Goal: Information Seeking & Learning: Learn about a topic

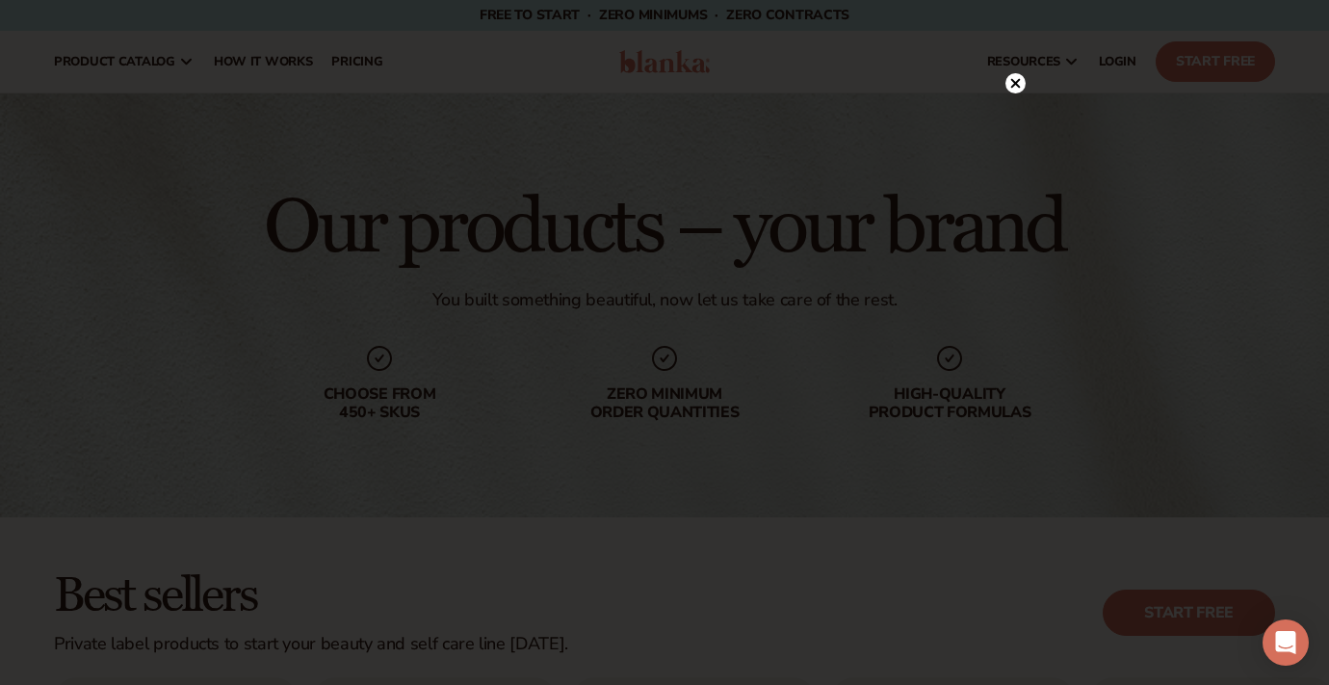
click at [1025, 83] on circle at bounding box center [1016, 83] width 20 height 20
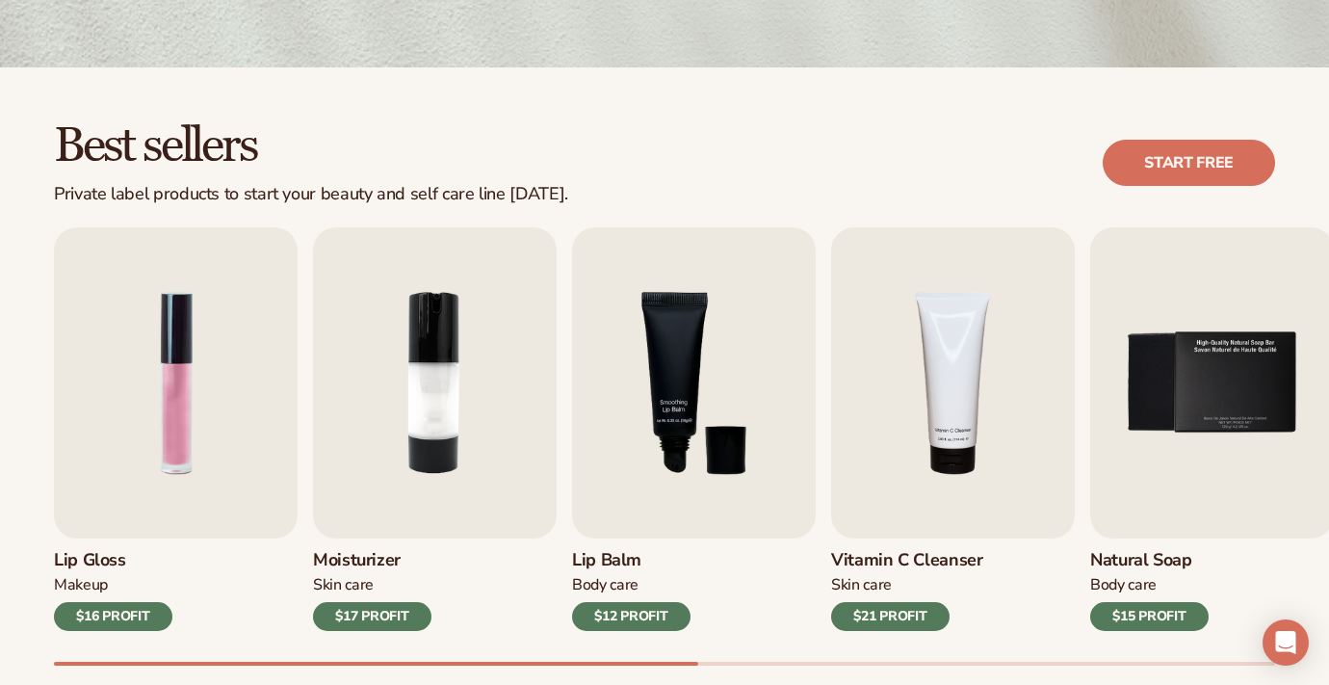
scroll to position [522, 0]
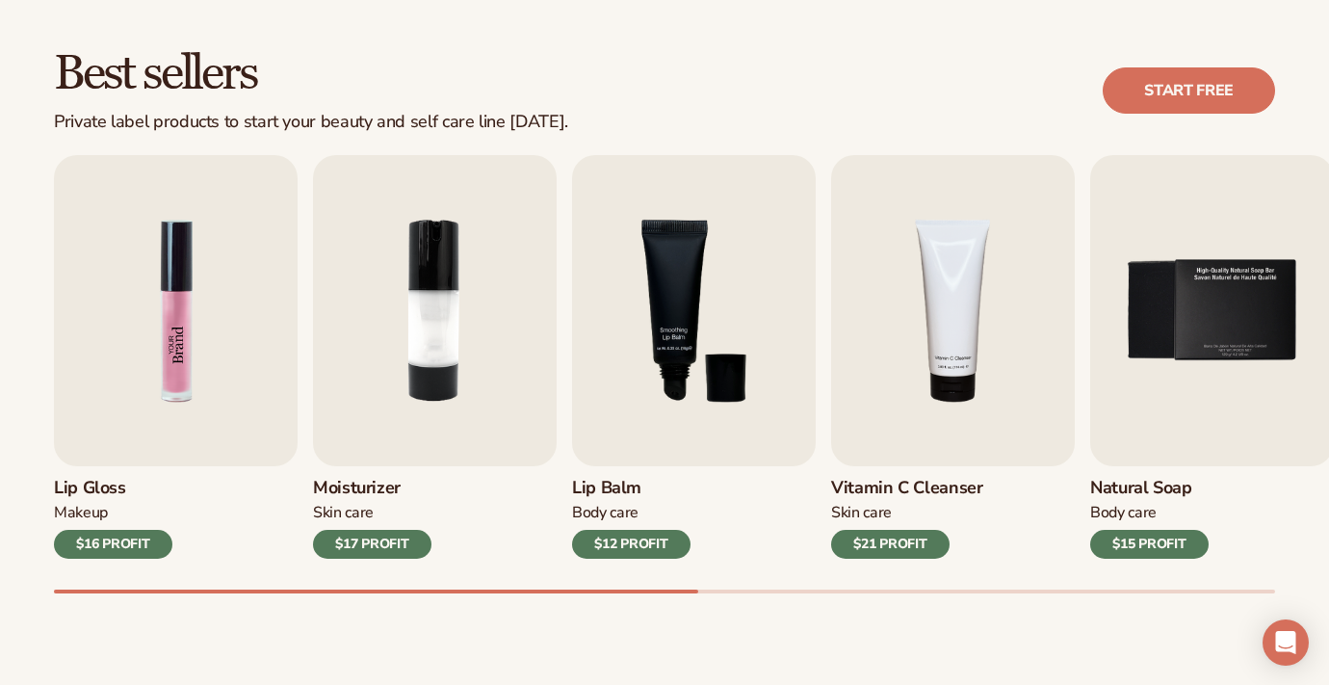
click at [241, 339] on img "1 / 9" at bounding box center [176, 310] width 244 height 311
click at [213, 383] on img "1 / 9" at bounding box center [176, 310] width 244 height 311
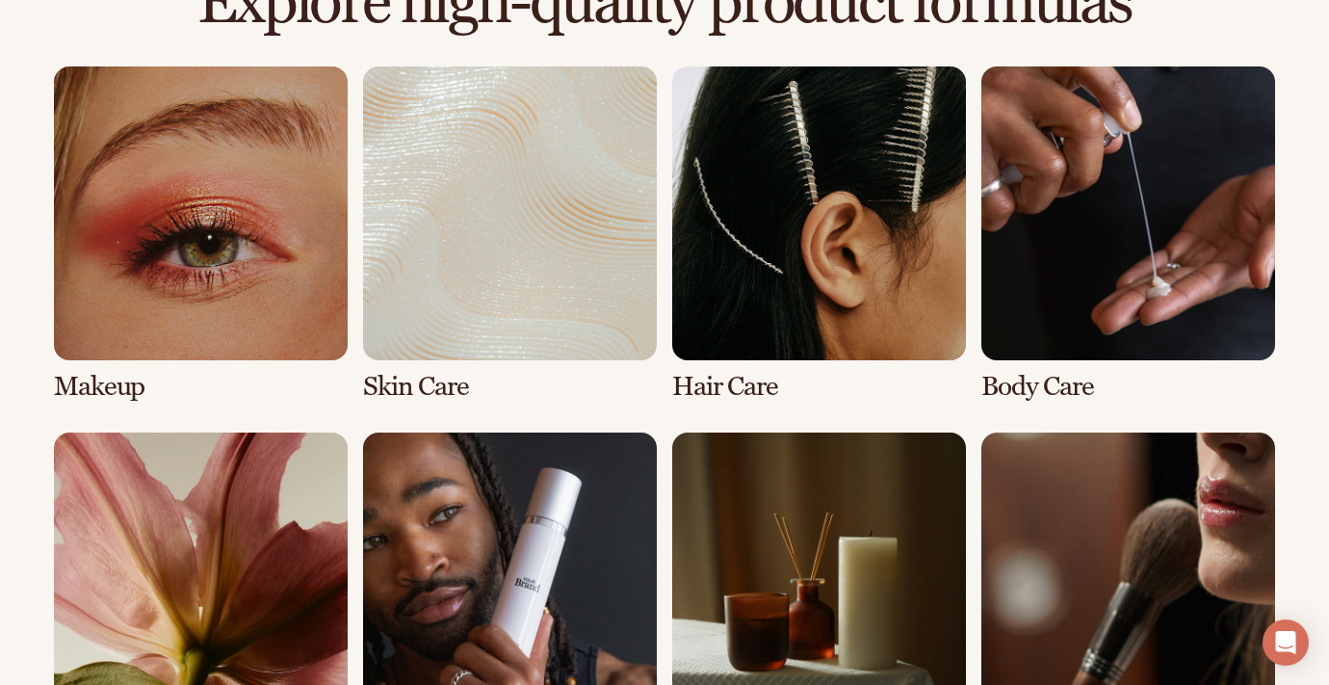
scroll to position [1370, 0]
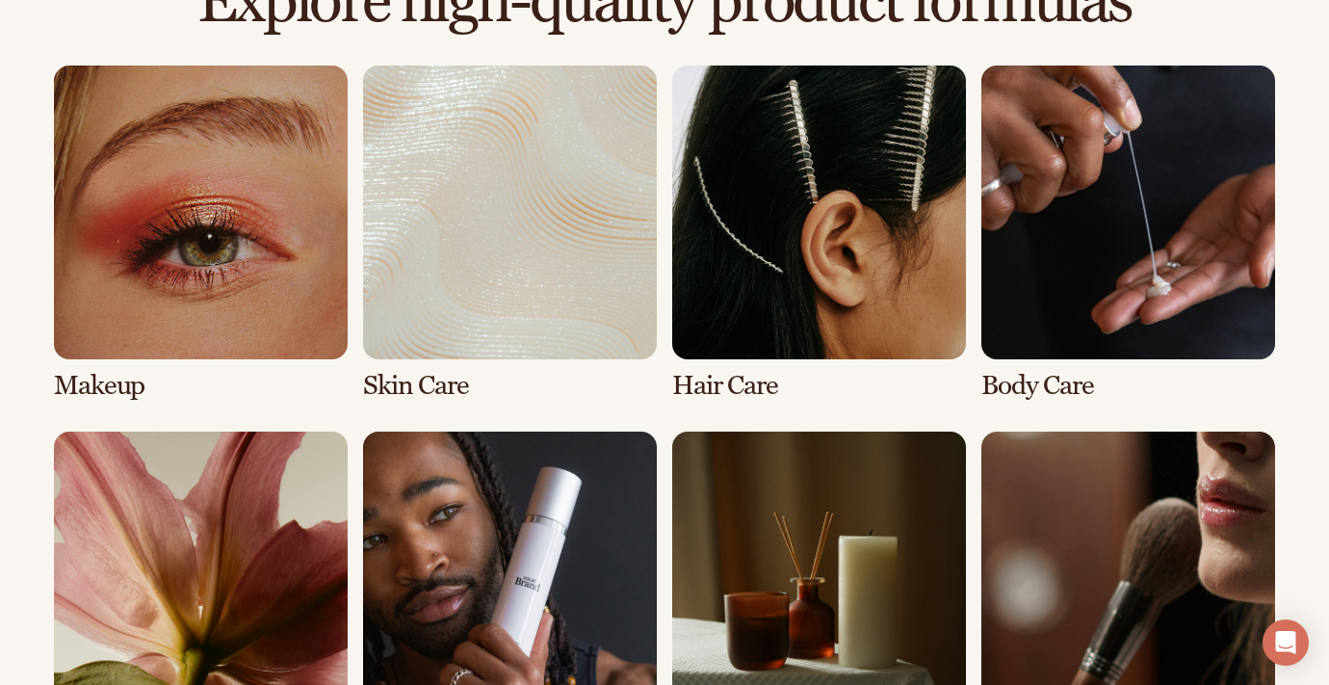
click at [214, 260] on link "1 / 8" at bounding box center [201, 233] width 294 height 335
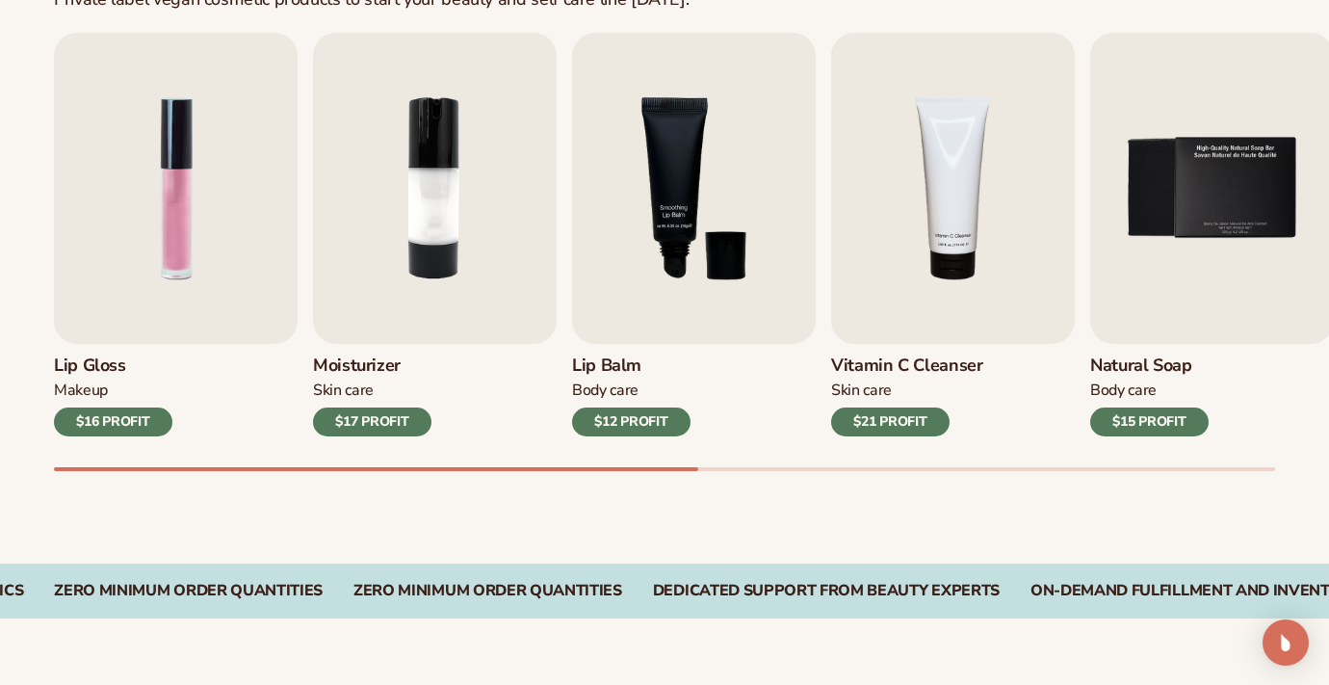
scroll to position [647, 0]
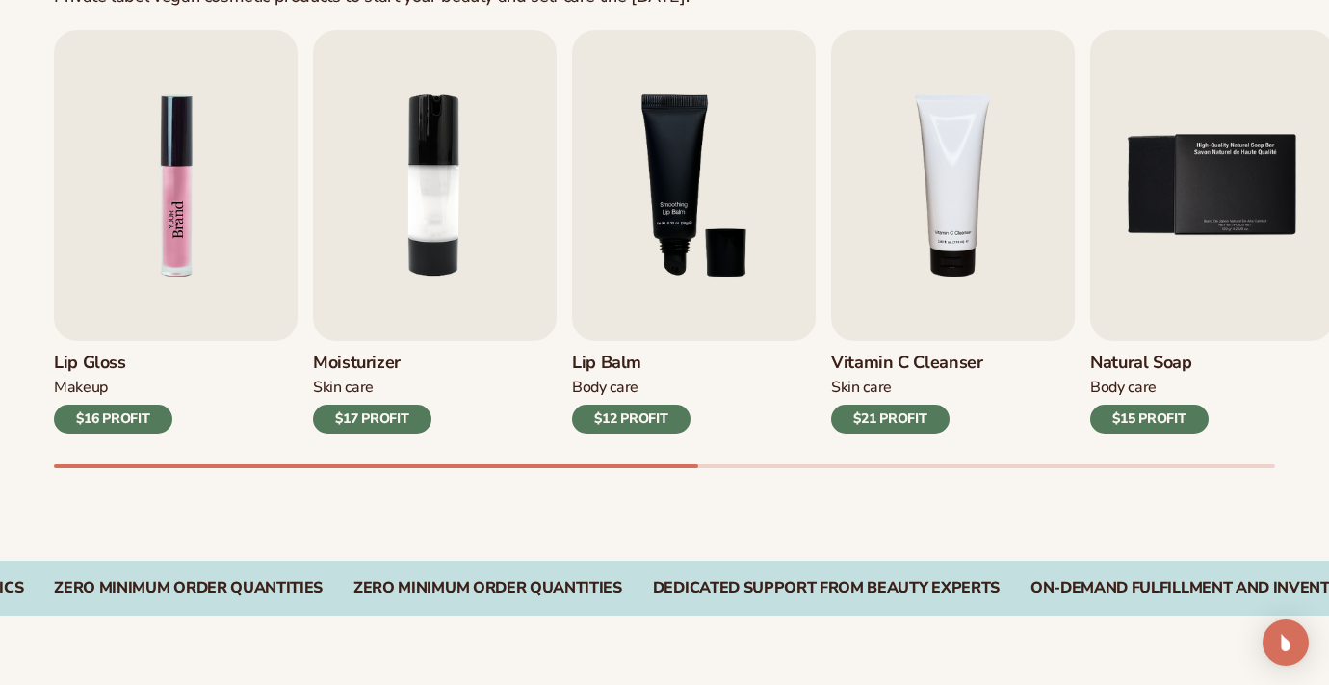
click at [264, 231] on img "1 / 9" at bounding box center [176, 185] width 244 height 311
click at [198, 223] on img "1 / 9" at bounding box center [176, 185] width 244 height 311
click at [114, 372] on h3 "Lip Gloss" at bounding box center [113, 363] width 118 height 21
click at [110, 354] on h3 "Lip Gloss" at bounding box center [113, 363] width 118 height 21
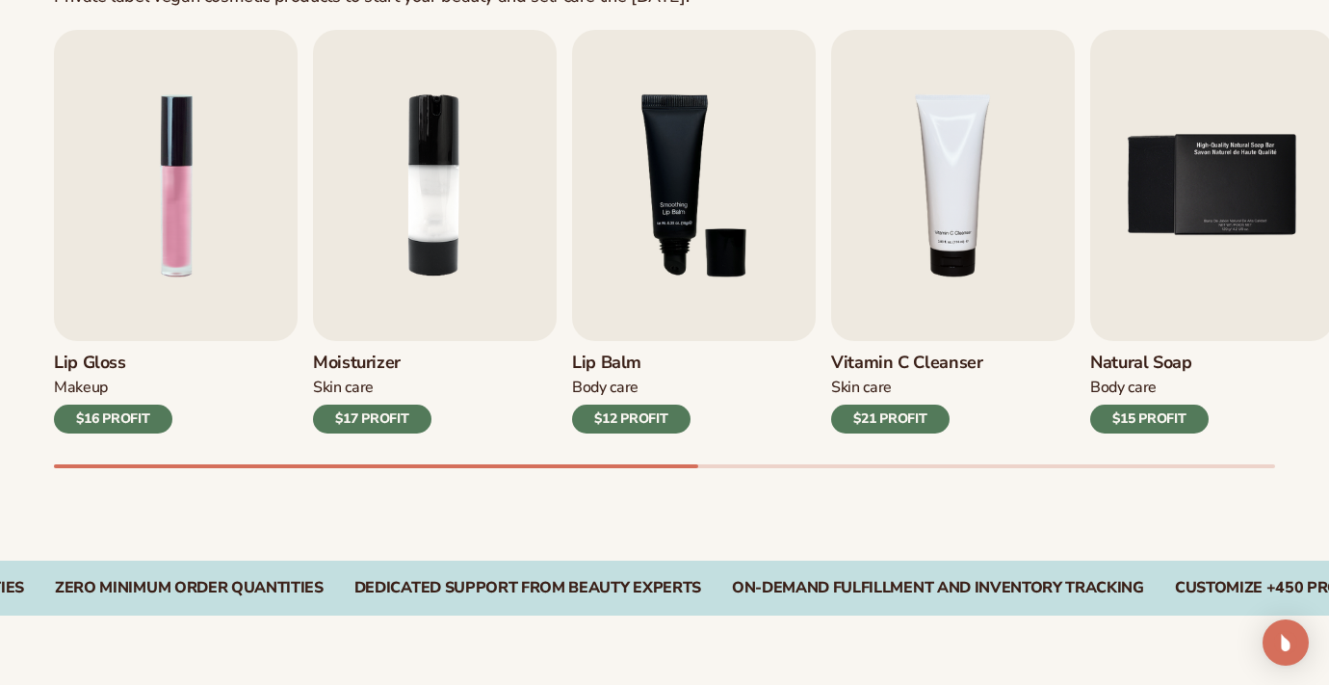
click at [110, 354] on h3 "Lip Gloss" at bounding box center [113, 363] width 118 height 21
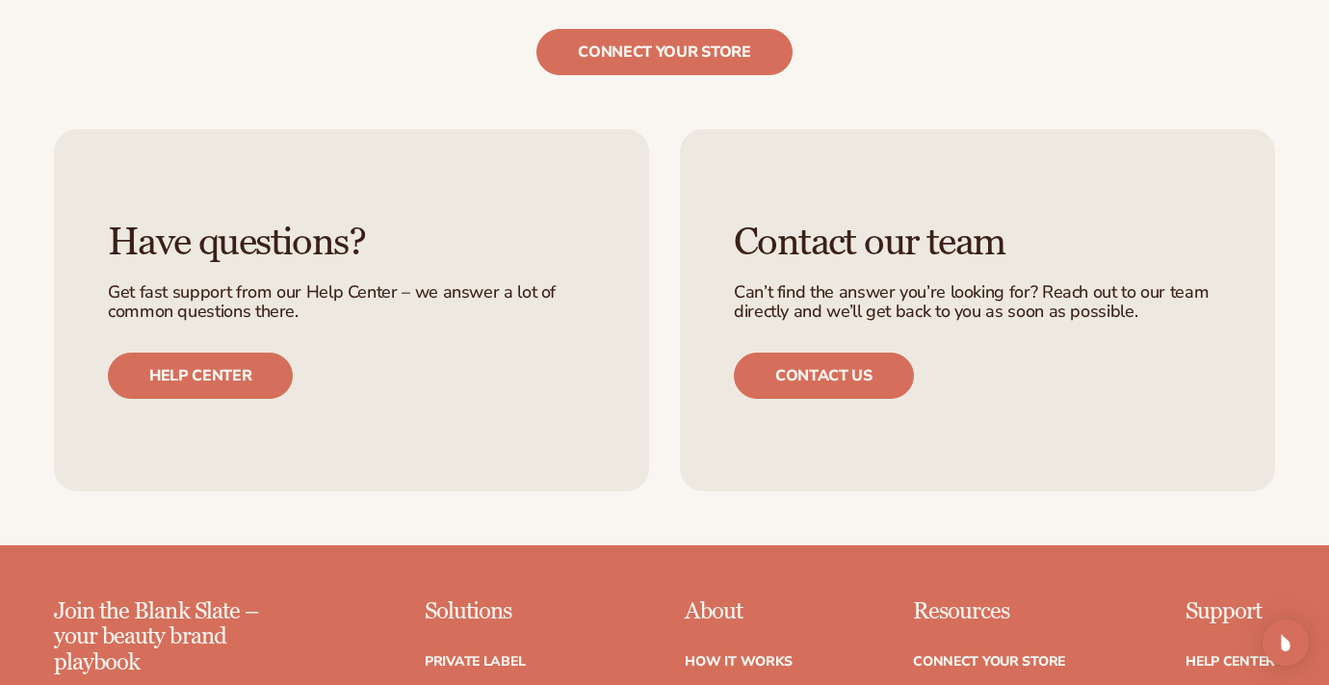
scroll to position [3652, 0]
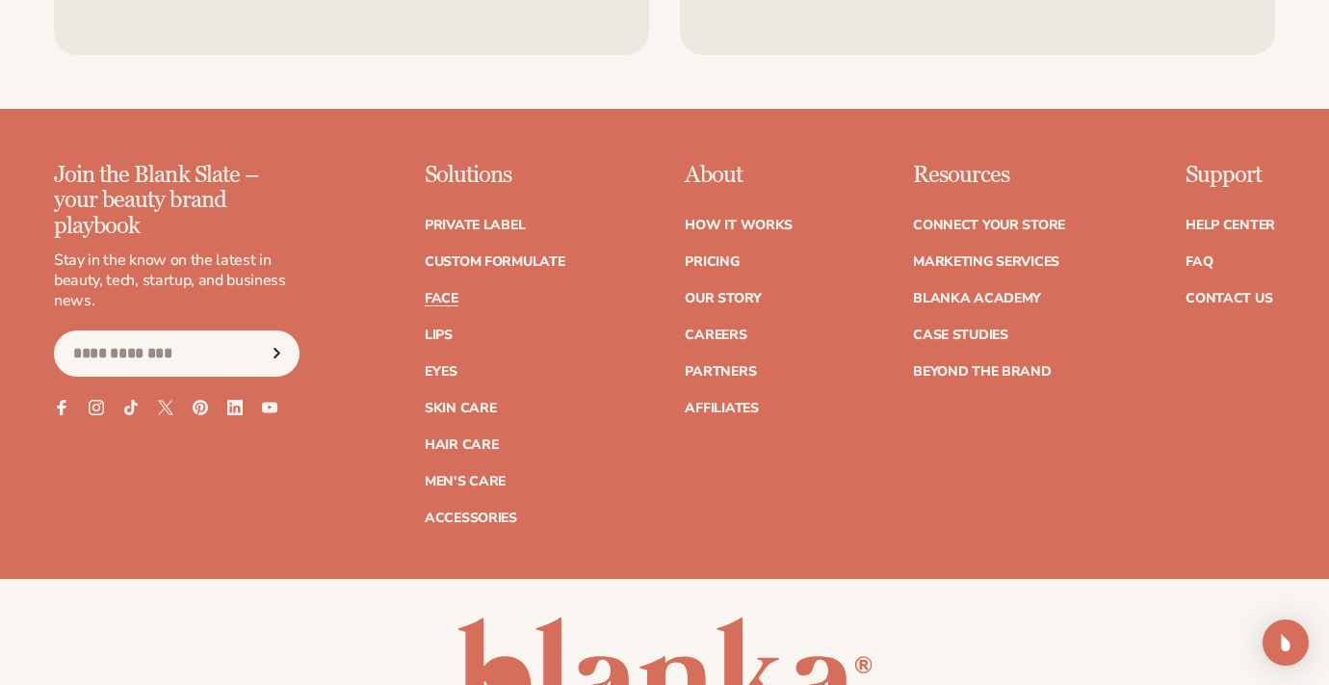
click at [450, 301] on link "Face" at bounding box center [442, 298] width 34 height 13
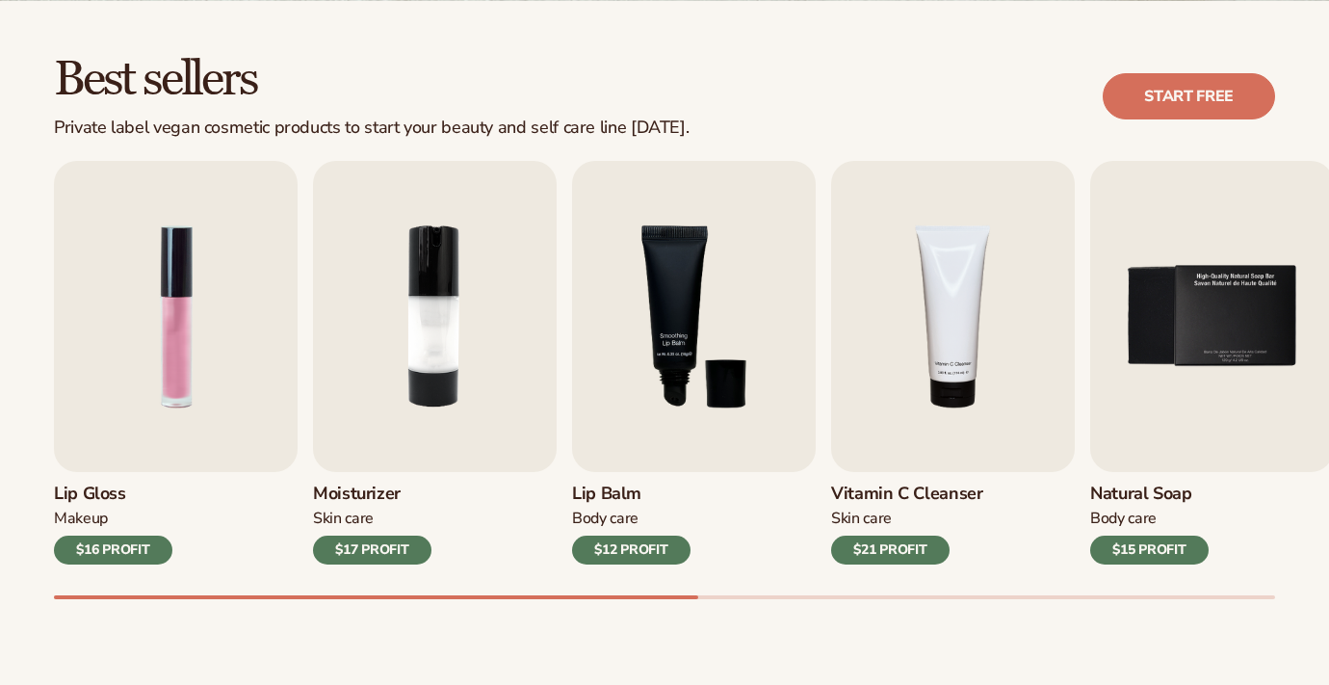
scroll to position [570, 0]
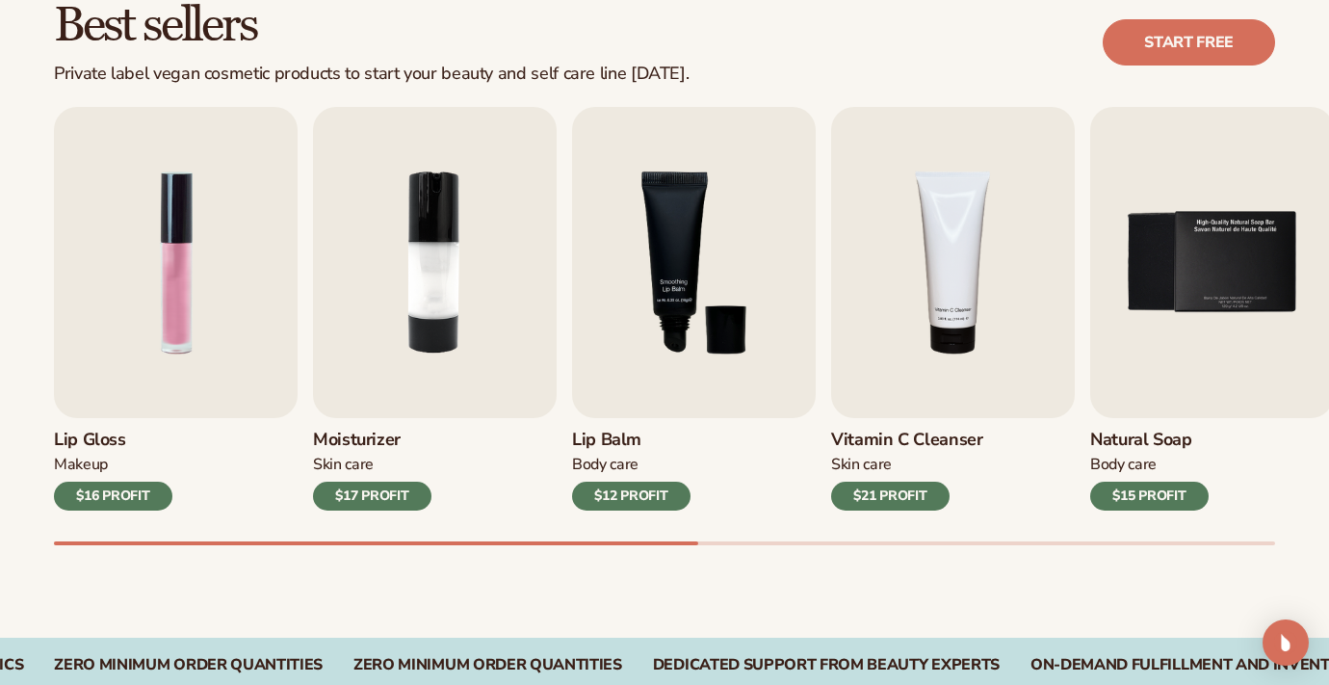
click at [450, 301] on img "2 / 9" at bounding box center [435, 262] width 244 height 311
click at [445, 255] on img "2 / 9" at bounding box center [435, 262] width 244 height 311
click at [792, 288] on img "3 / 9" at bounding box center [694, 262] width 244 height 311
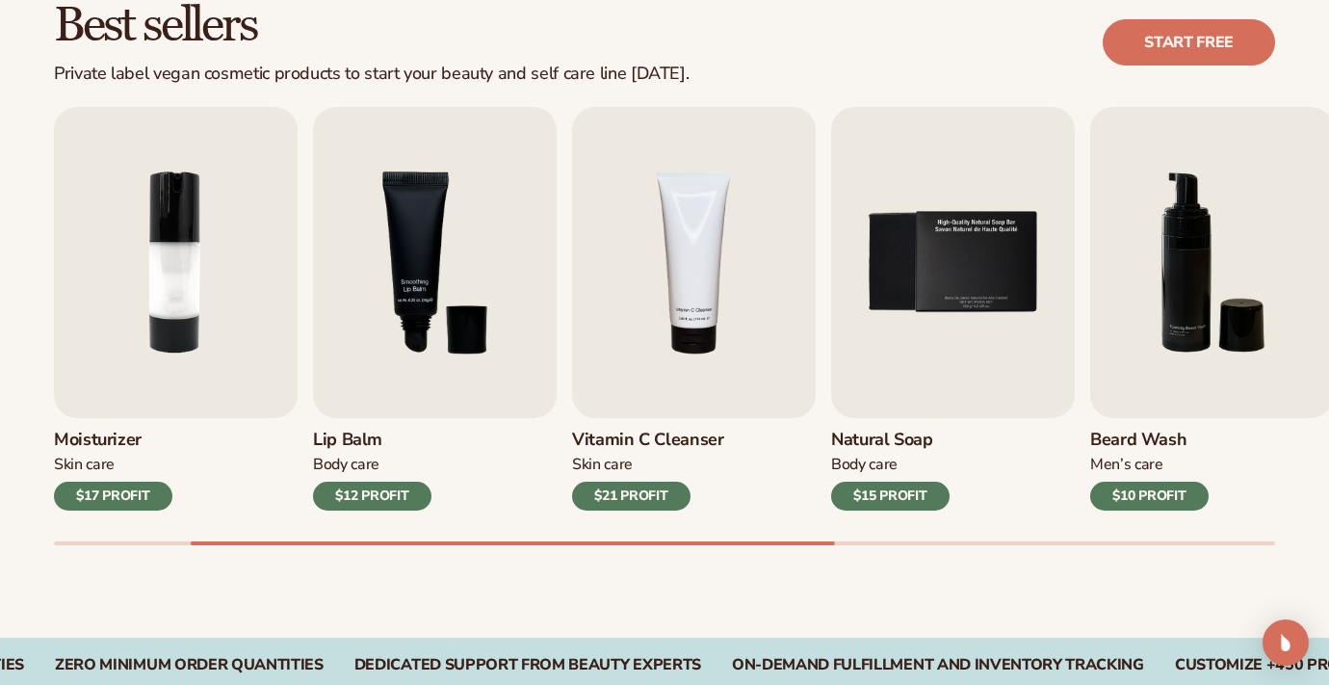
click at [979, 48] on div "Best sellers Private label vegan cosmetic products to start your beauty and sel…" at bounding box center [664, 42] width 1221 height 83
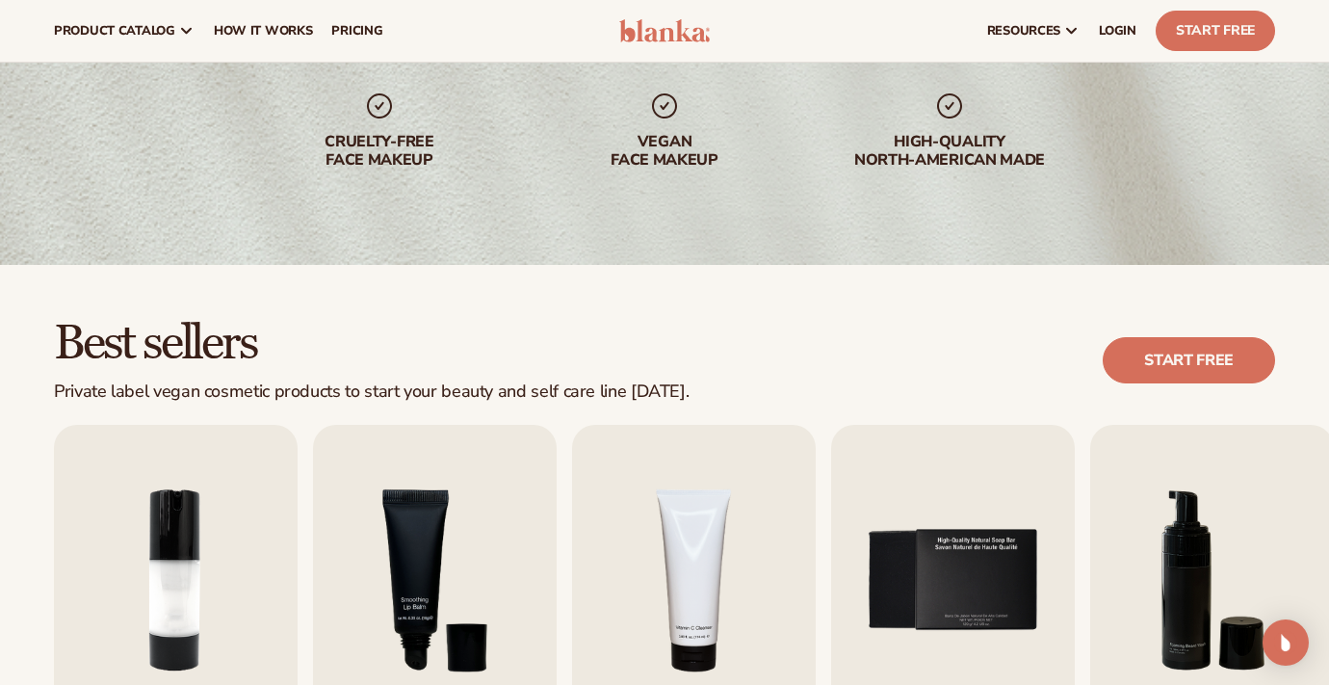
scroll to position [0, 0]
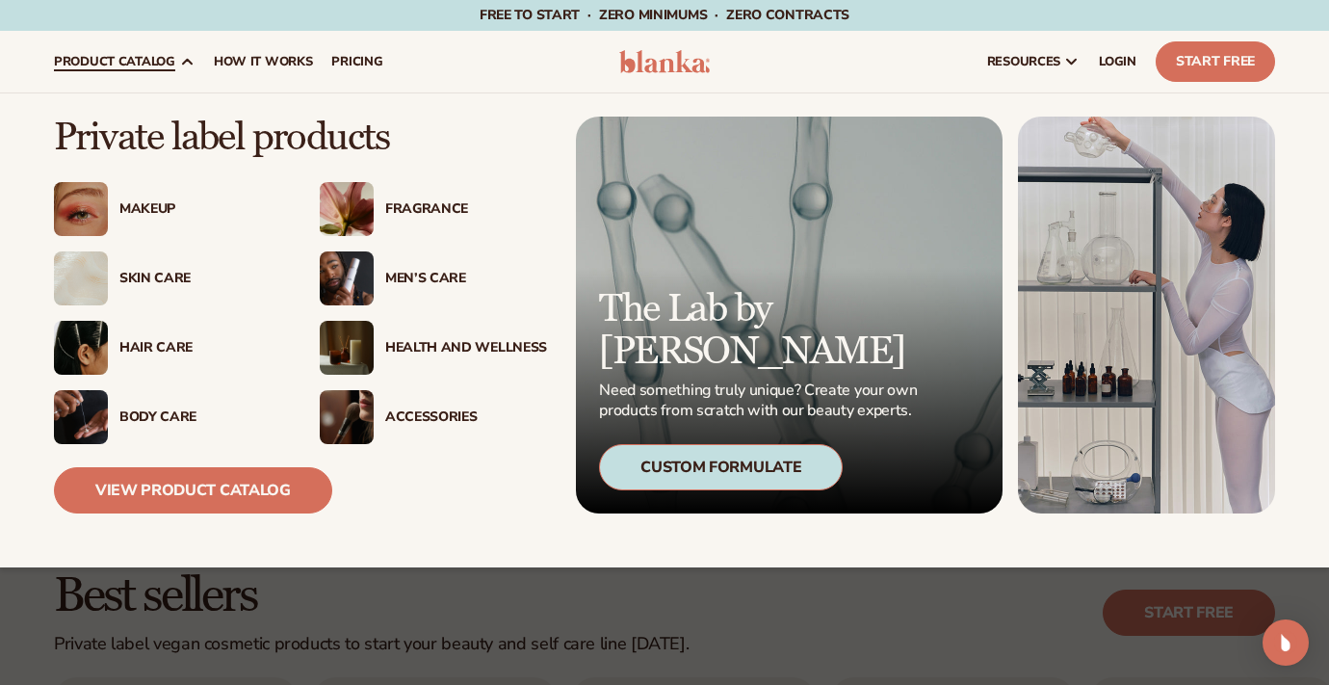
click at [146, 216] on div "Makeup" at bounding box center [200, 209] width 162 height 16
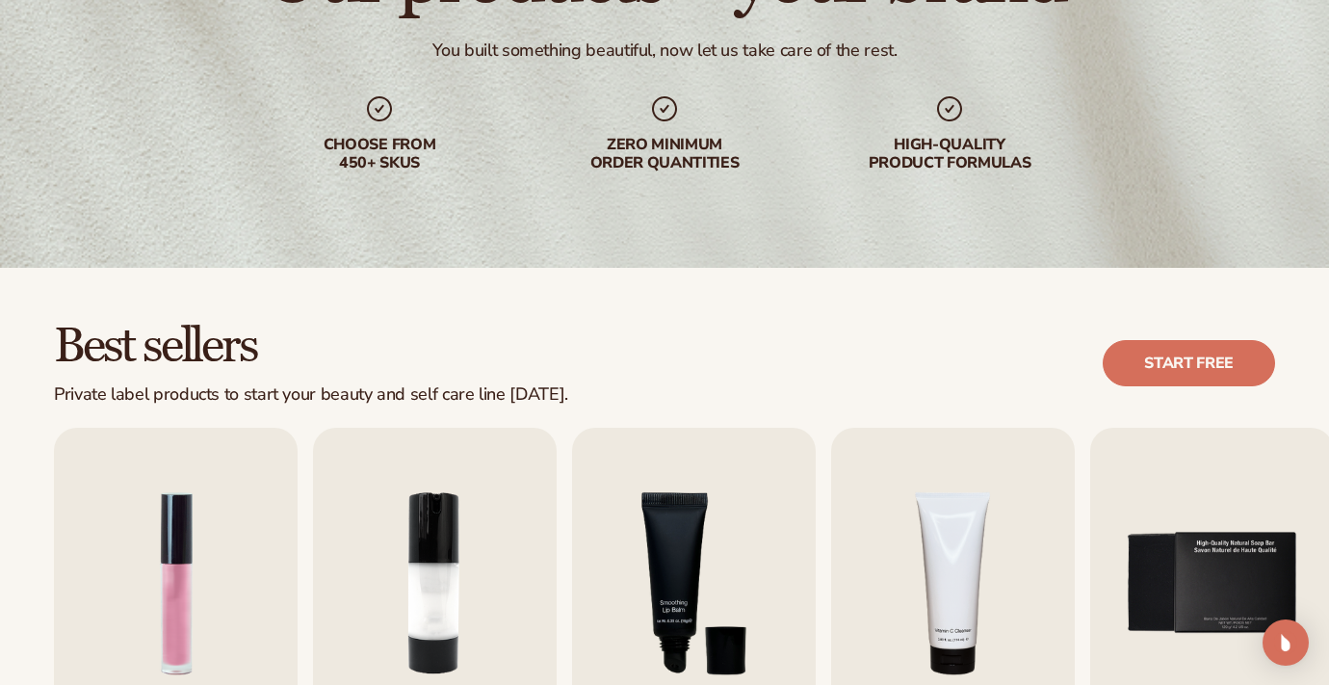
scroll to position [255, 0]
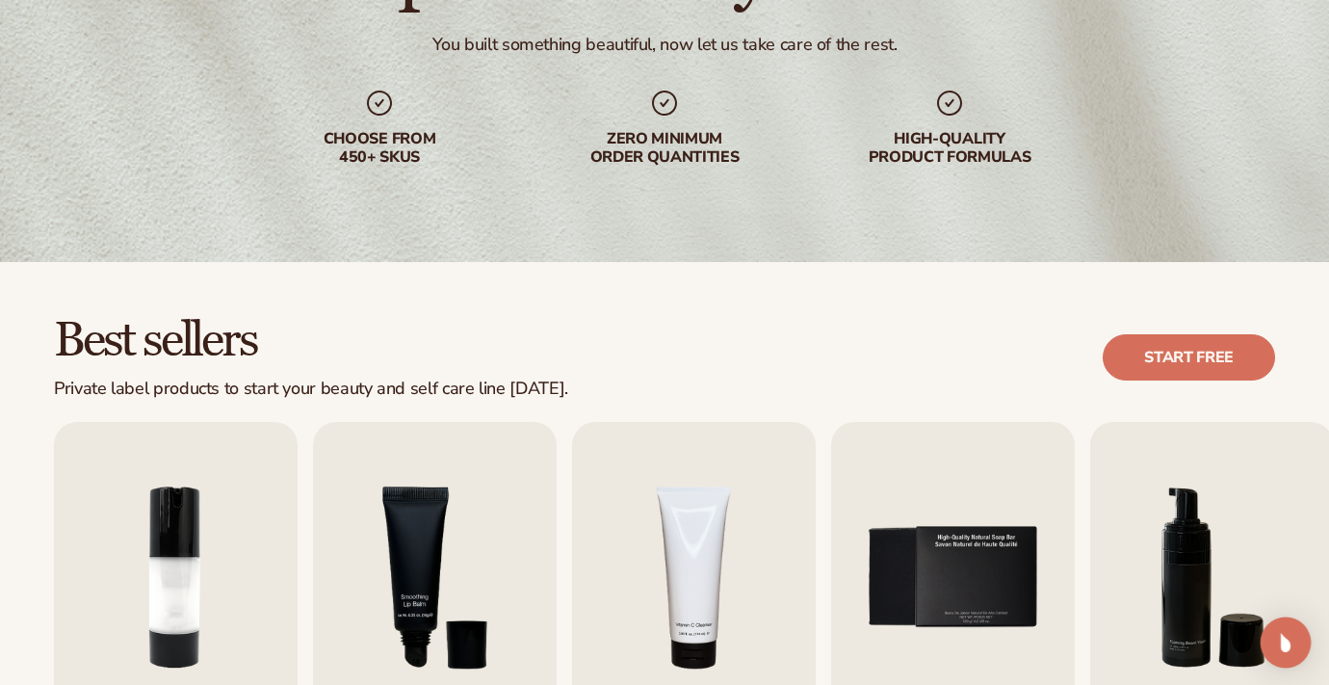
click at [1276, 631] on img "Open Intercom Messenger" at bounding box center [1285, 642] width 25 height 25
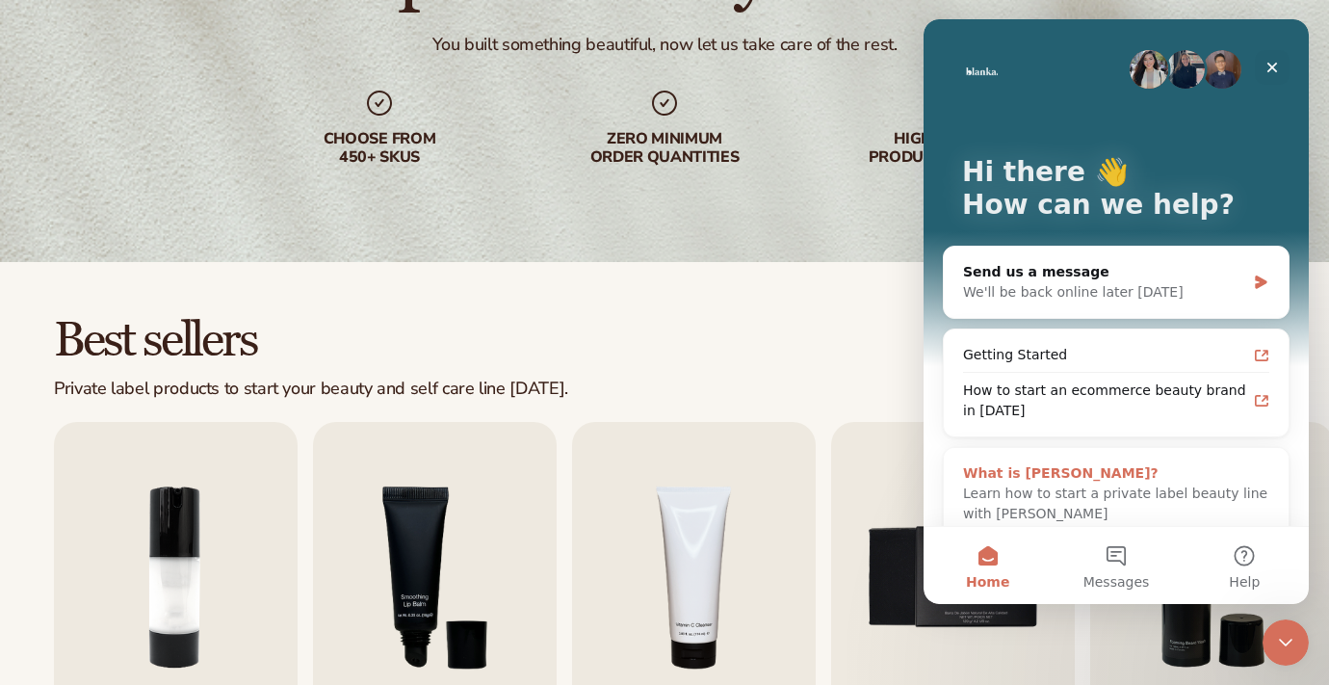
scroll to position [22, 0]
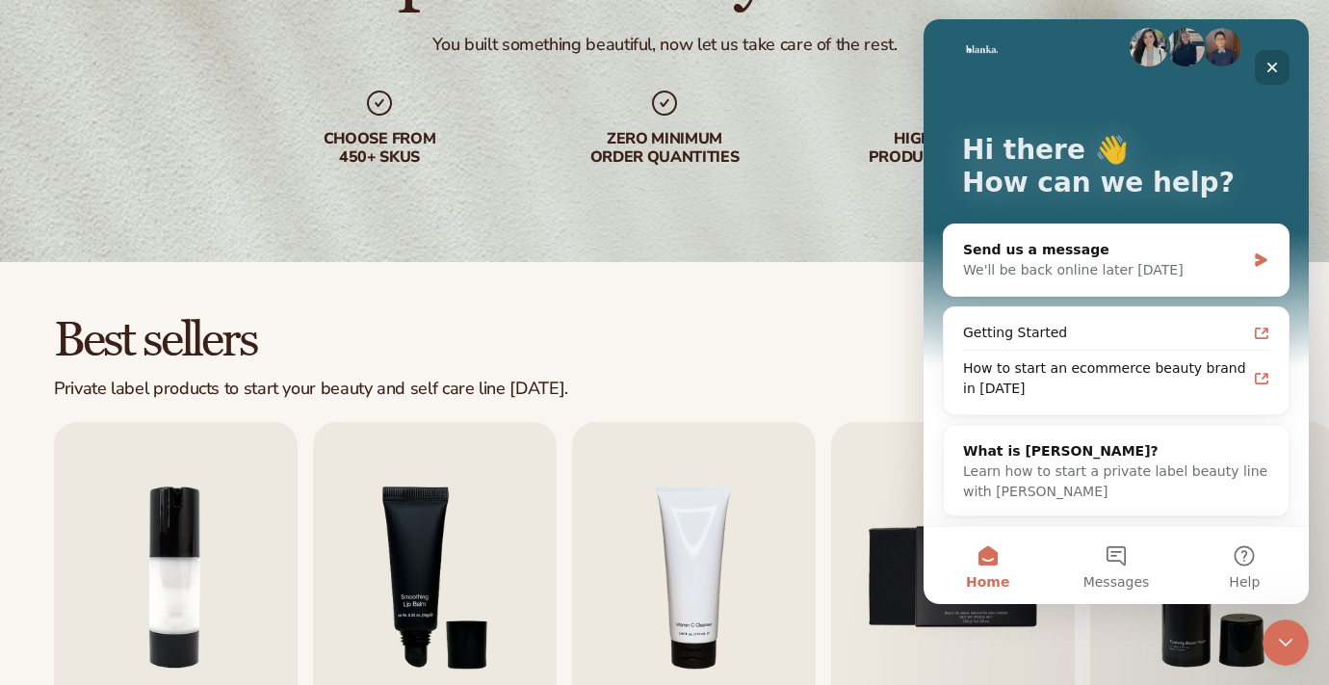
click at [1275, 60] on icon "Close" at bounding box center [1272, 67] width 15 height 15
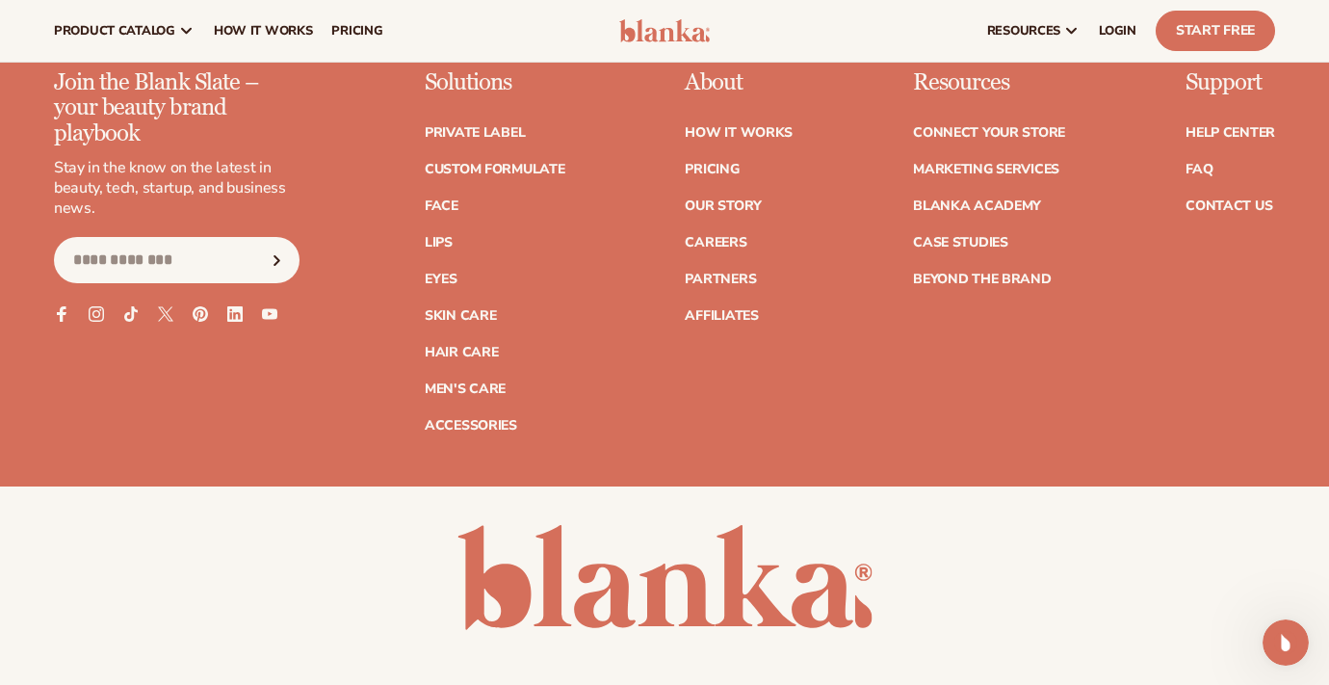
scroll to position [3338, 0]
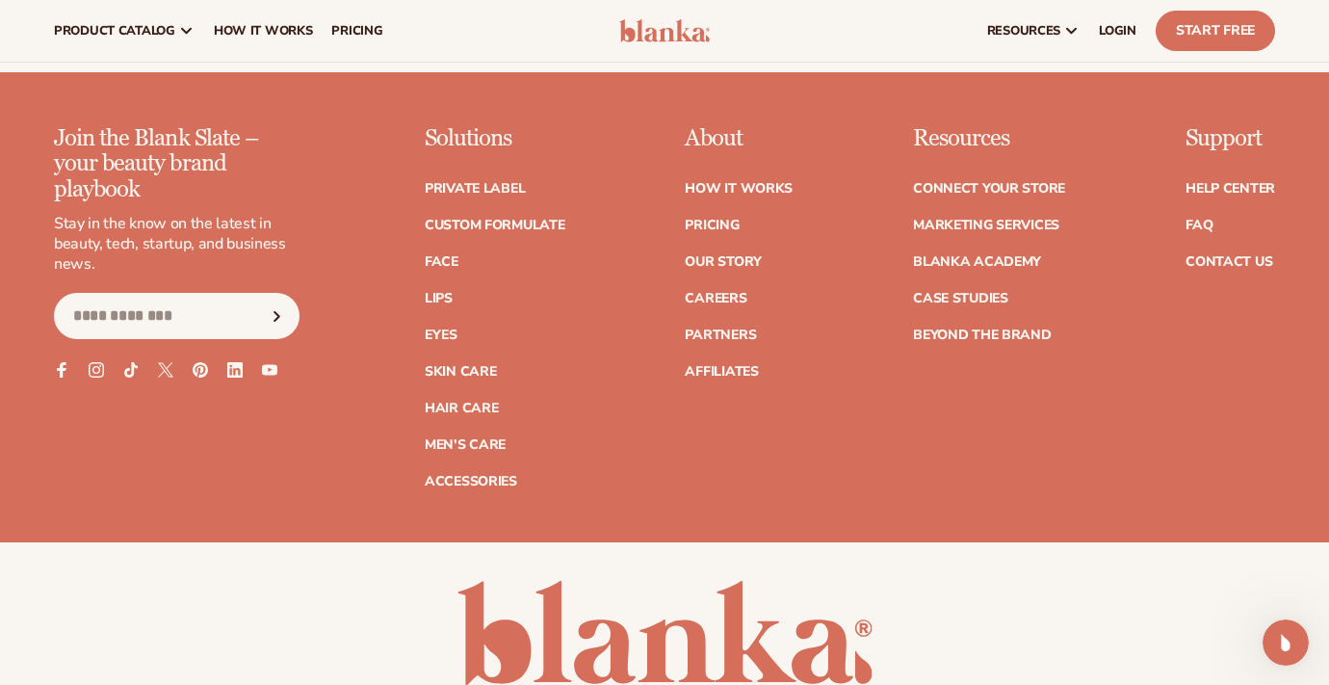
click at [279, 322] on span "Subscribe" at bounding box center [277, 316] width 24 height 24
click at [1196, 255] on link "Contact Us" at bounding box center [1229, 261] width 87 height 13
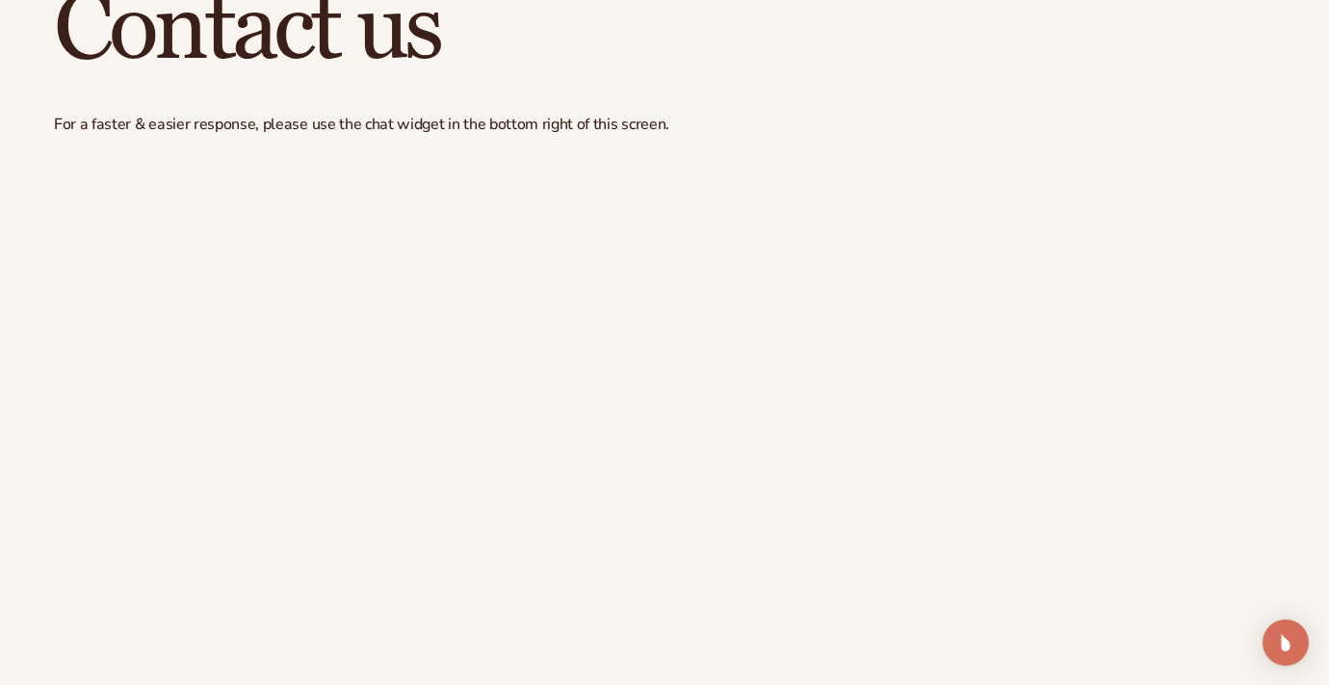
scroll to position [132, 0]
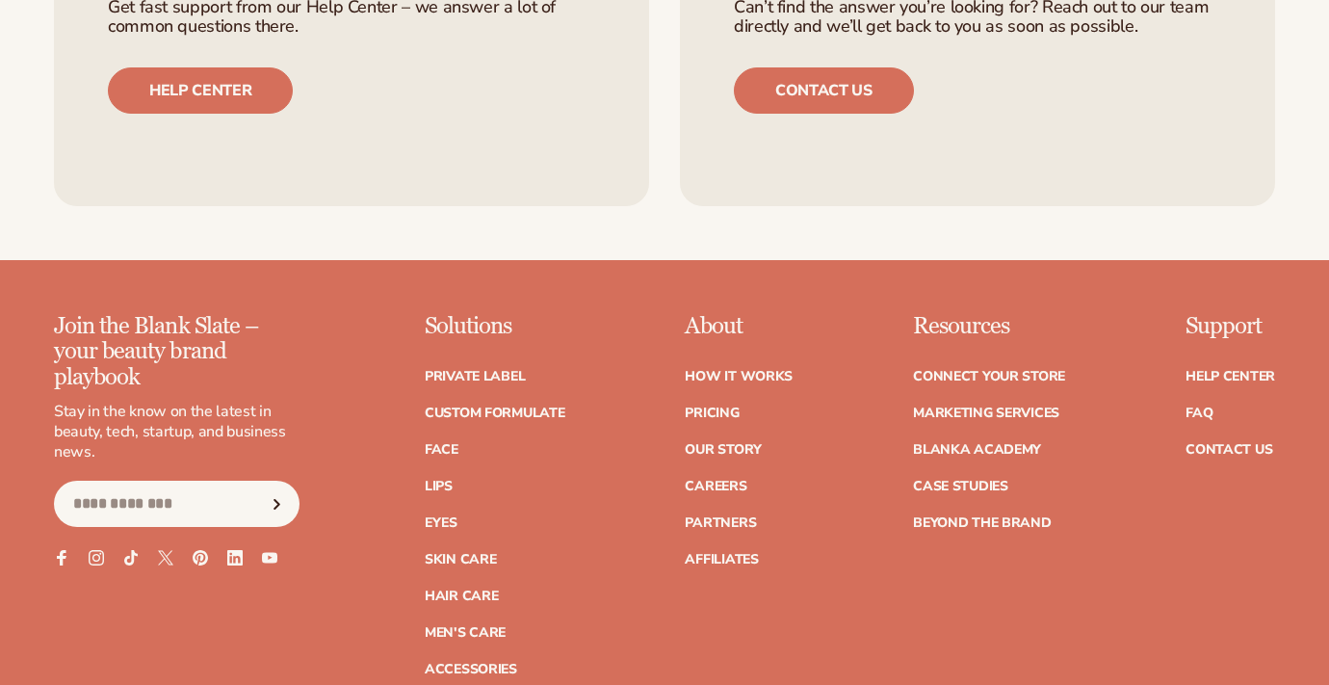
scroll to position [3338, 0]
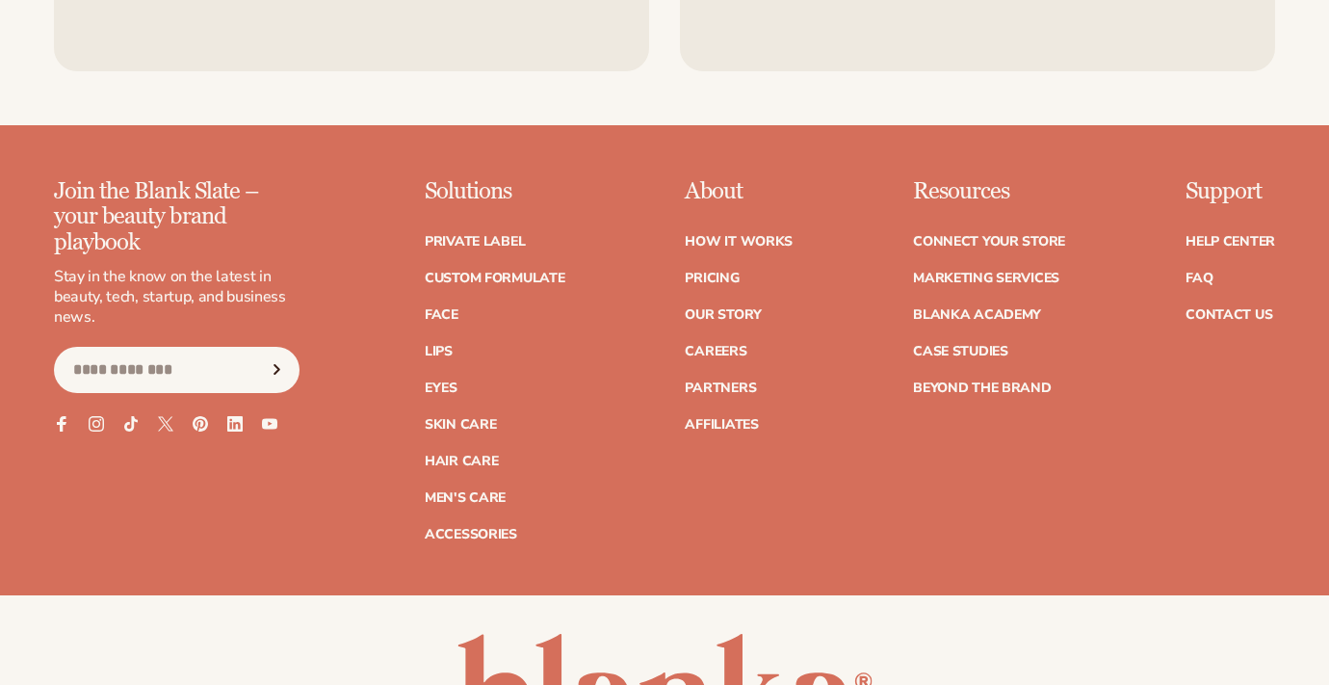
scroll to position [3652, 0]
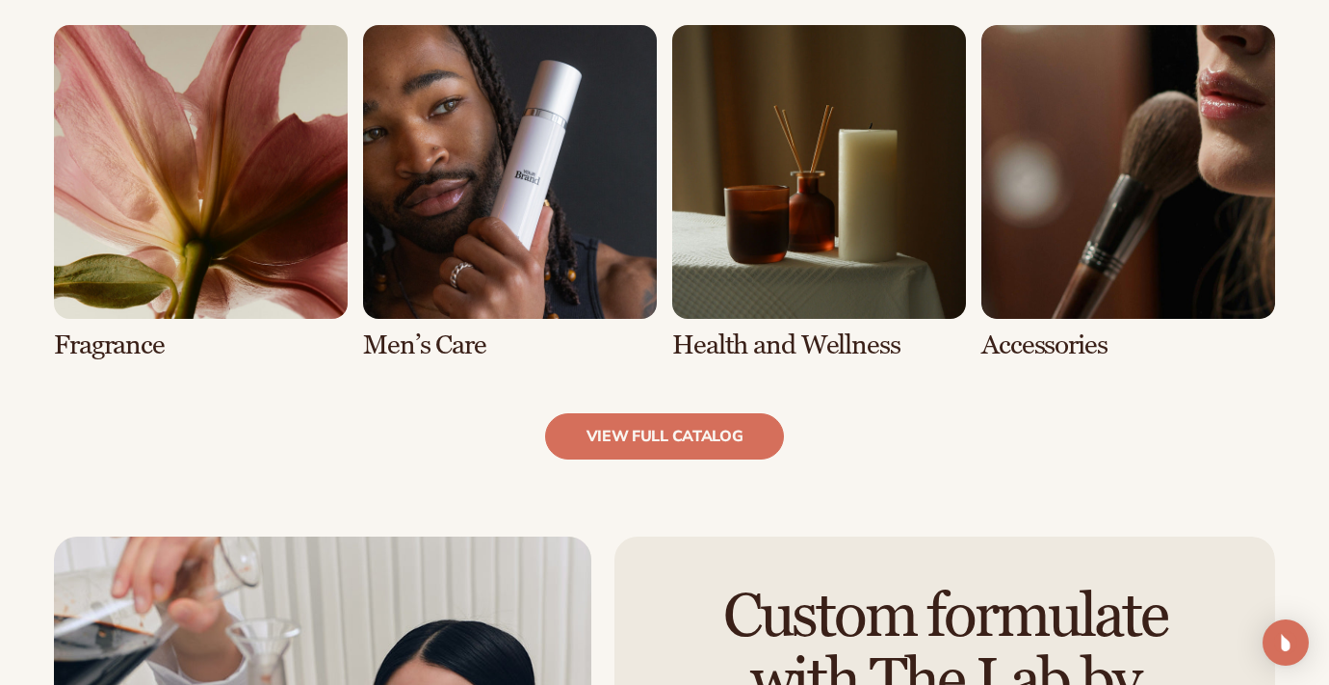
scroll to position [1795, 0]
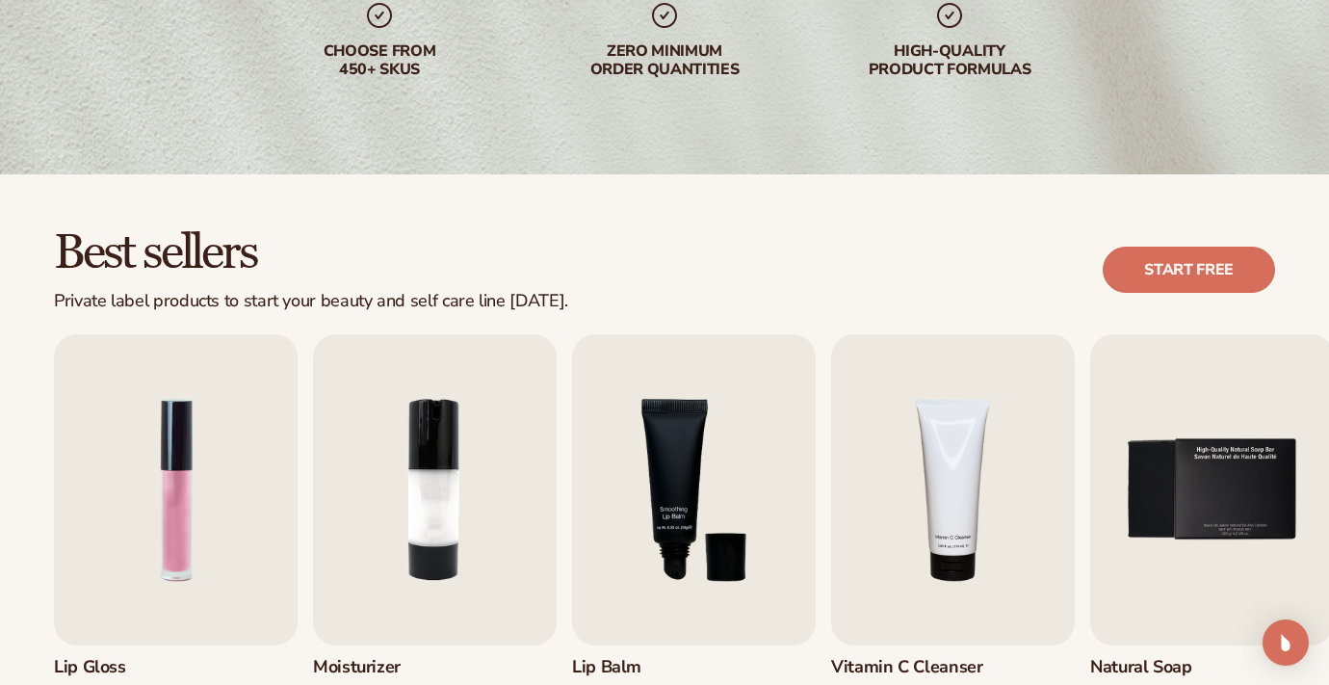
scroll to position [617, 0]
